Goal: Task Accomplishment & Management: Use online tool/utility

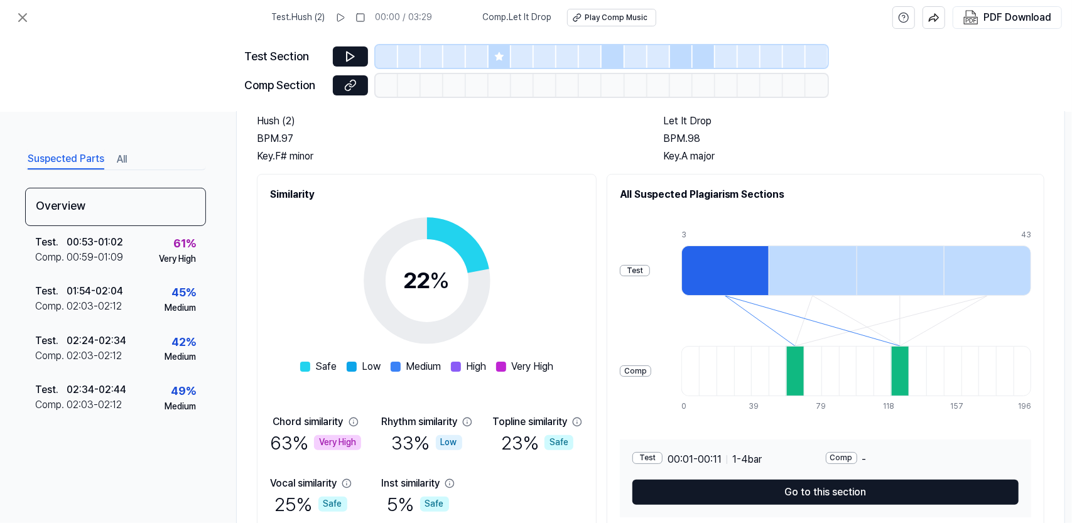
scroll to position [146, 0]
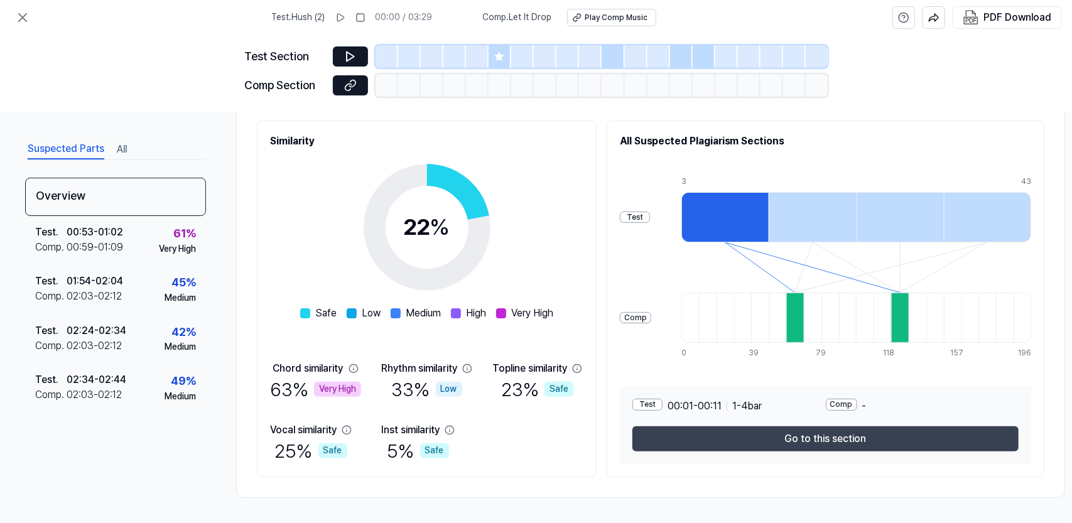
click at [855, 438] on button "Go to this section" at bounding box center [825, 438] width 386 height 25
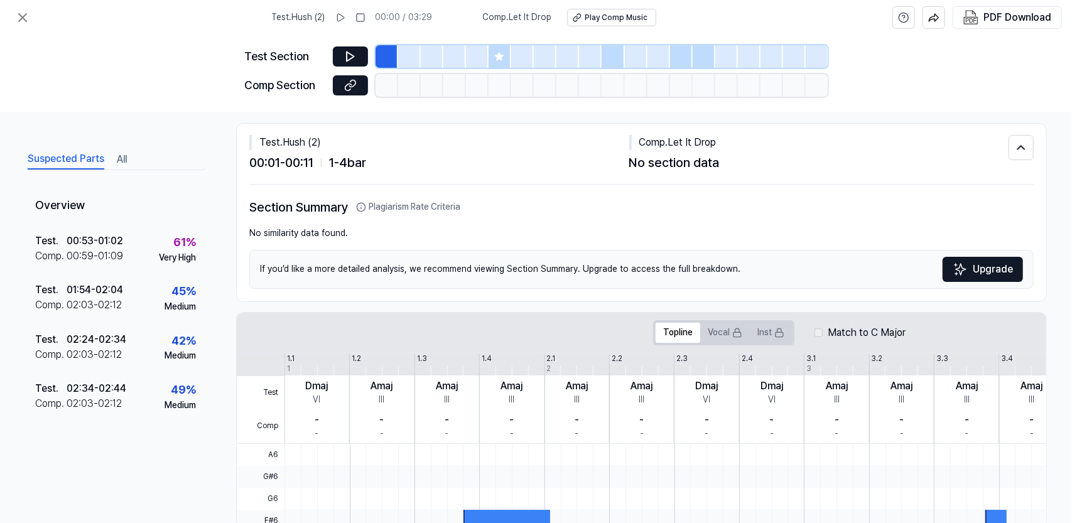
scroll to position [0, 0]
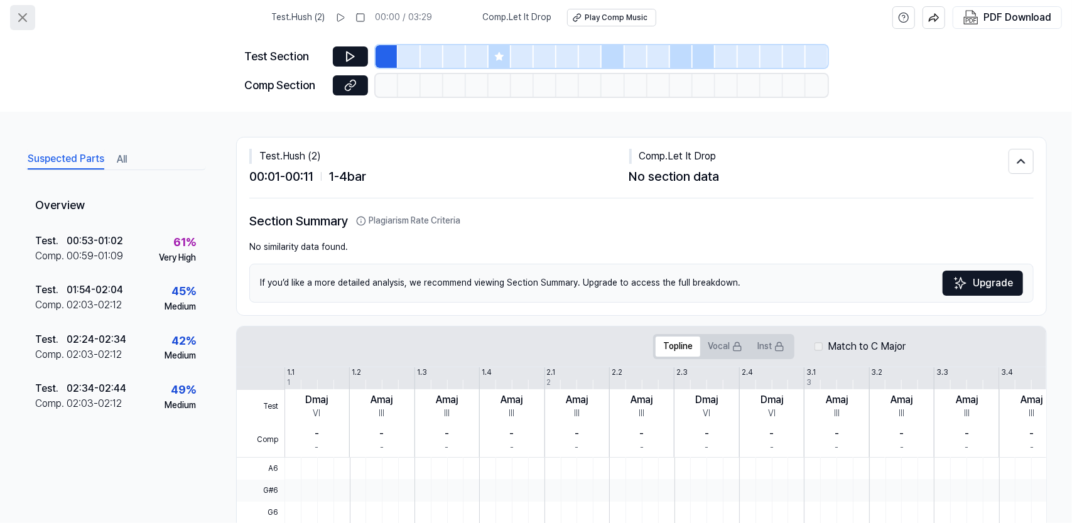
click at [19, 15] on icon at bounding box center [23, 18] width 8 height 8
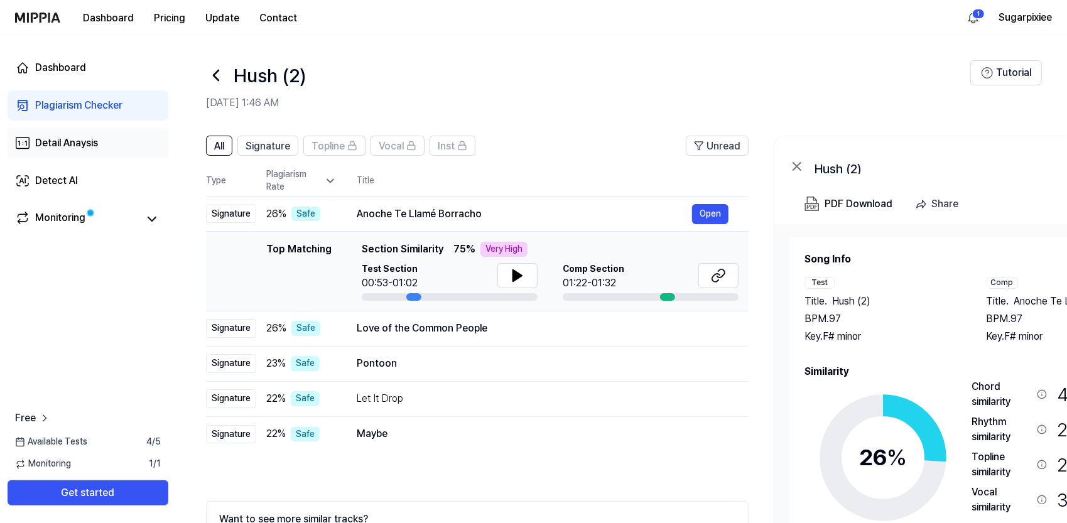
click at [82, 141] on div "Detail Anaysis" at bounding box center [66, 143] width 63 height 15
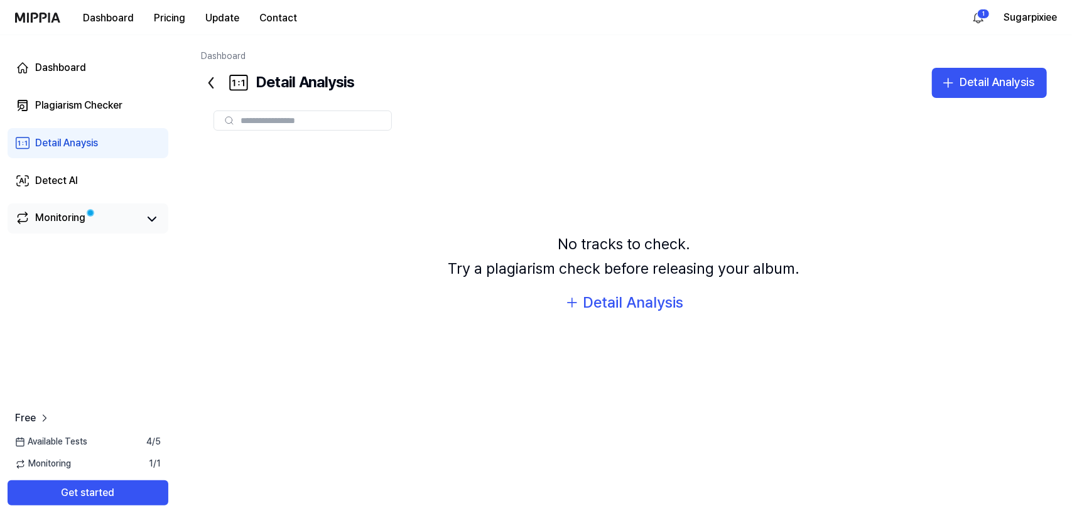
click at [45, 222] on div "Monitoring" at bounding box center [60, 219] width 50 height 18
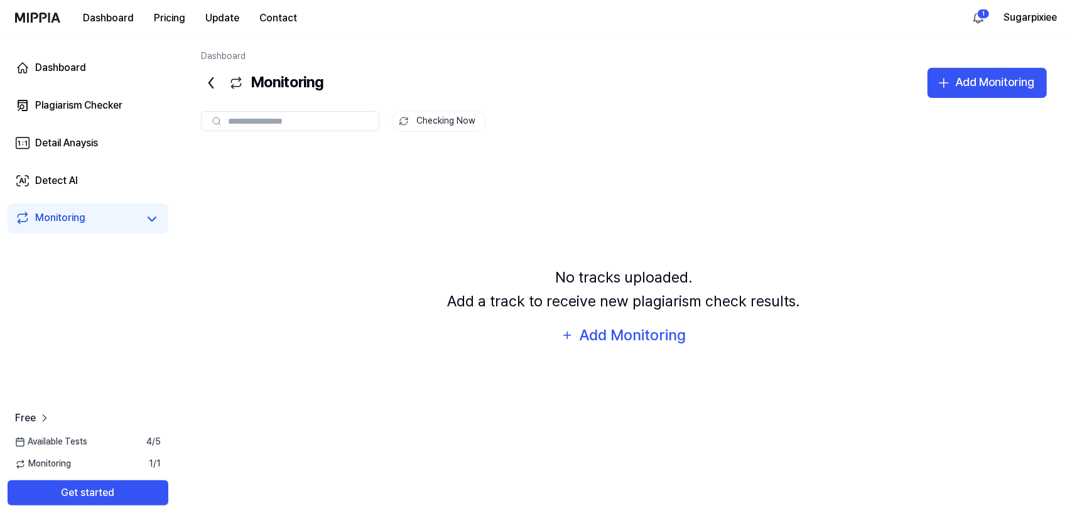
click at [70, 436] on span "Available Tests" at bounding box center [51, 442] width 72 height 13
click at [70, 439] on span "Available Tests" at bounding box center [51, 442] width 72 height 13
click at [36, 447] on span "Available Tests" at bounding box center [51, 442] width 72 height 13
click at [148, 442] on span "4 / 5" at bounding box center [153, 442] width 14 height 13
click at [166, 441] on div "Available Tests 4 / 5" at bounding box center [88, 442] width 176 height 13
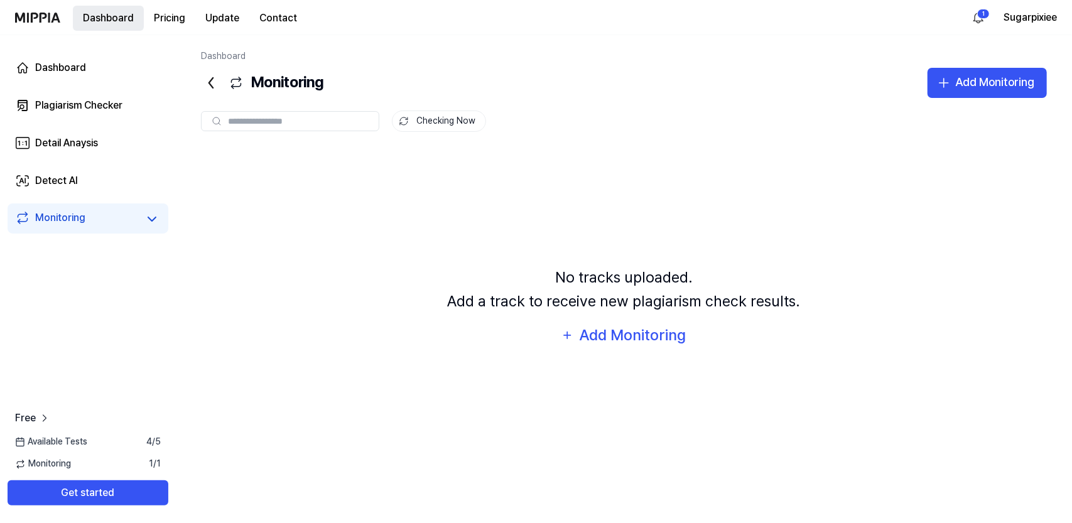
click at [138, 19] on button "Dashboard" at bounding box center [108, 18] width 71 height 25
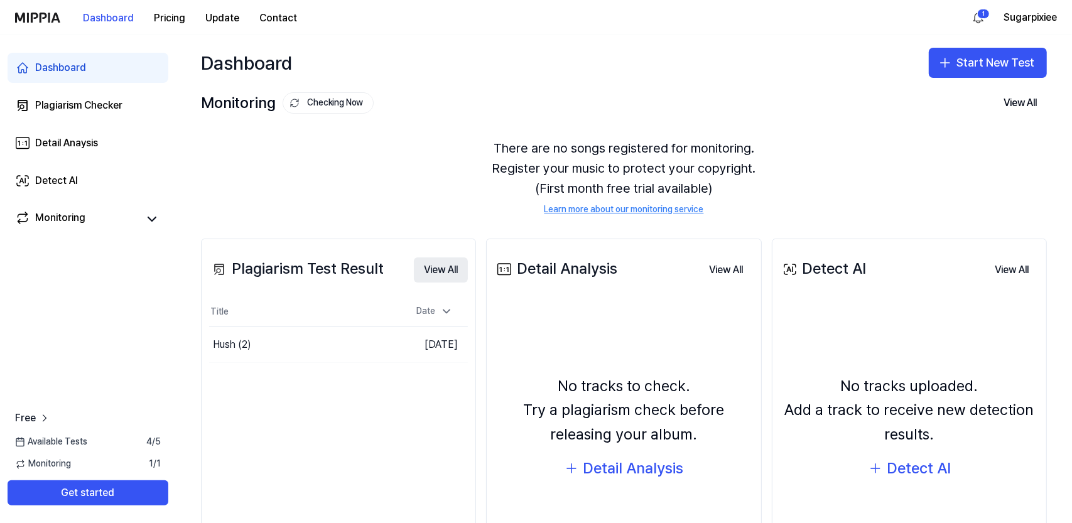
click at [439, 262] on button "View All" at bounding box center [441, 269] width 54 height 25
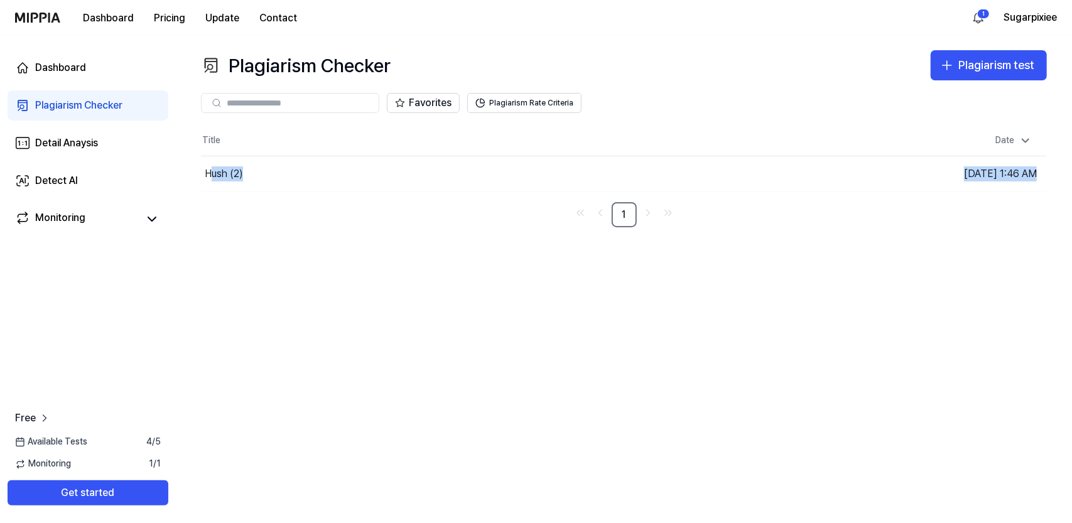
drag, startPoint x: 213, startPoint y: 171, endPoint x: 487, endPoint y: 244, distance: 283.3
click at [487, 244] on div "Plagiarism Checker Plagiarism test Plagiarism Checker Detail Analysis Detect AI…" at bounding box center [624, 279] width 896 height 488
click at [226, 171] on div "Hush (2)" at bounding box center [224, 173] width 38 height 15
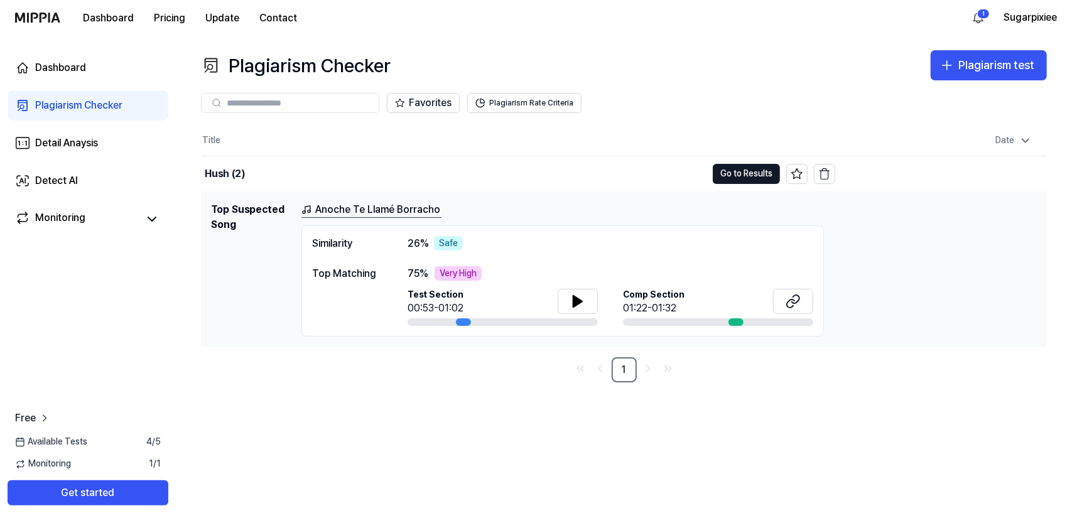
click at [334, 348] on div "Title Date Hush (2) Go to Results [DATE] 1:46 AM Top Suspected Song Anoche Te L…" at bounding box center [624, 254] width 846 height 257
click at [580, 299] on icon at bounding box center [577, 301] width 9 height 11
click at [578, 297] on icon at bounding box center [577, 301] width 15 height 15
click at [791, 300] on icon at bounding box center [792, 301] width 15 height 15
click at [59, 144] on div "Detail Anaysis" at bounding box center [66, 143] width 63 height 15
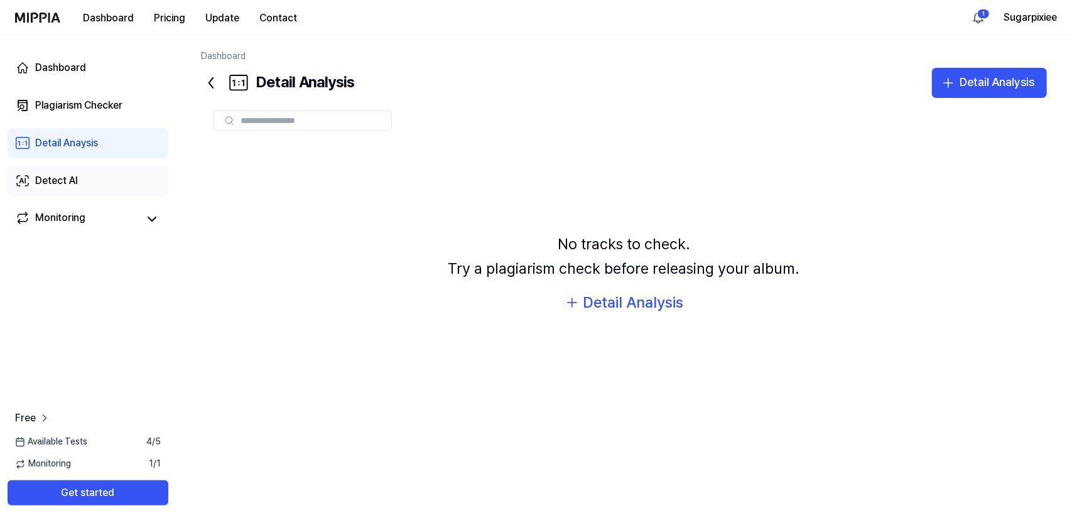
click at [74, 181] on div "Detect AI" at bounding box center [56, 180] width 43 height 15
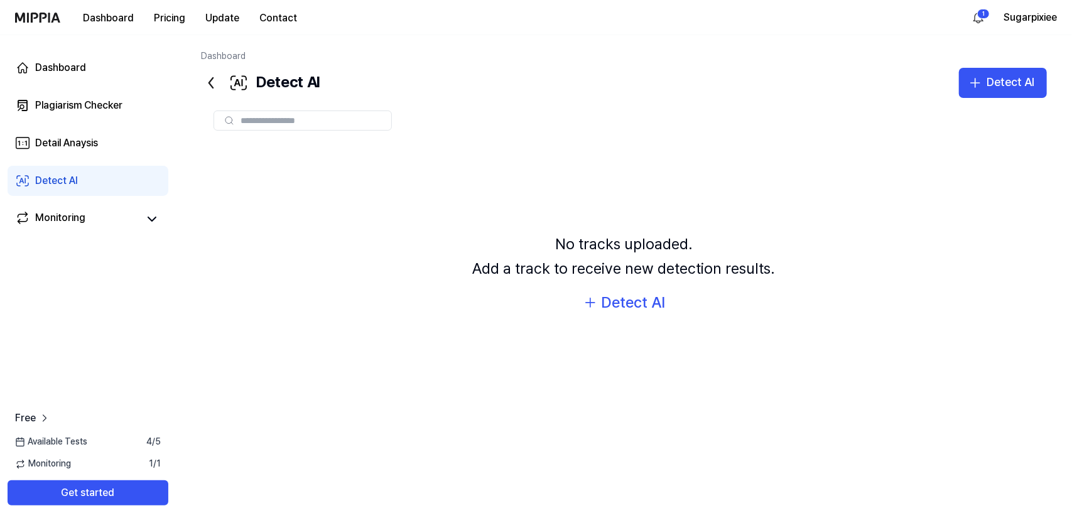
click at [249, 118] on input "text" at bounding box center [311, 120] width 143 height 11
